Goal: Task Accomplishment & Management: Use online tool/utility

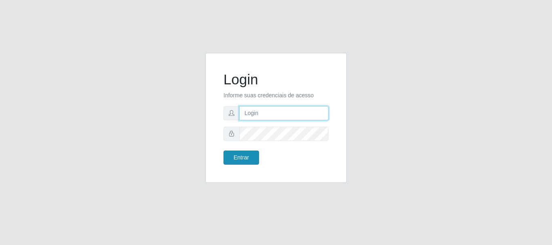
type input "caio@B1"
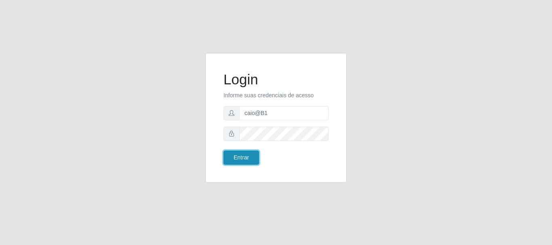
click at [229, 161] on button "Entrar" at bounding box center [241, 158] width 36 height 14
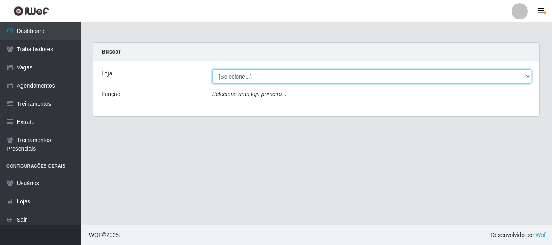
click at [287, 82] on select "[Selecione...] Bemais Supermercados - B1 [GEOGRAPHIC_DATA]" at bounding box center [372, 77] width 320 height 14
select select "403"
click at [212, 70] on select "[Selecione...] Bemais Supermercados - B1 [GEOGRAPHIC_DATA]" at bounding box center [372, 77] width 320 height 14
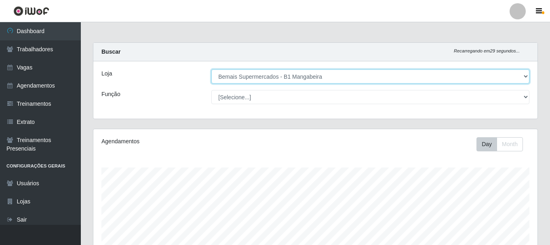
scroll to position [168, 444]
click at [280, 76] on select "[Selecione...] Bemais Supermercados - B1 [GEOGRAPHIC_DATA]" at bounding box center [370, 77] width 318 height 14
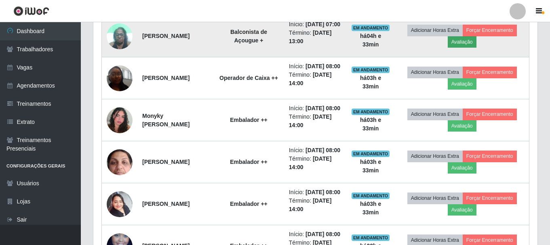
scroll to position [392, 0]
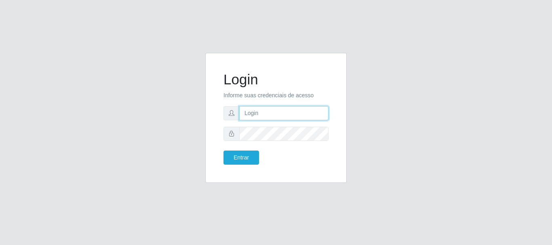
type input "caio@B1"
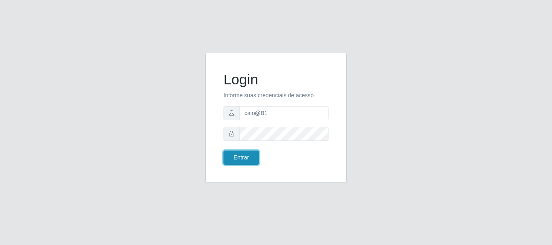
click at [241, 159] on button "Entrar" at bounding box center [241, 158] width 36 height 14
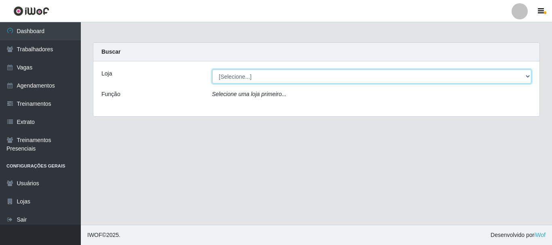
click at [262, 82] on select "[Selecione...] Bemais Supermercados - B1 [GEOGRAPHIC_DATA]" at bounding box center [372, 77] width 320 height 14
select select "403"
click at [212, 70] on select "[Selecione...] Bemais Supermercados - B1 [GEOGRAPHIC_DATA]" at bounding box center [372, 77] width 320 height 14
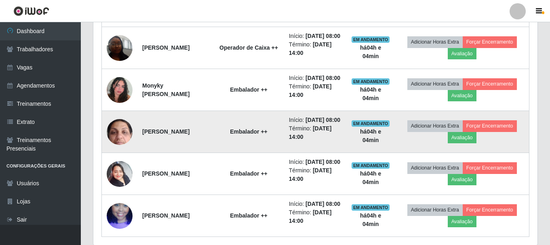
scroll to position [370, 0]
